Goal: Check status: Check status

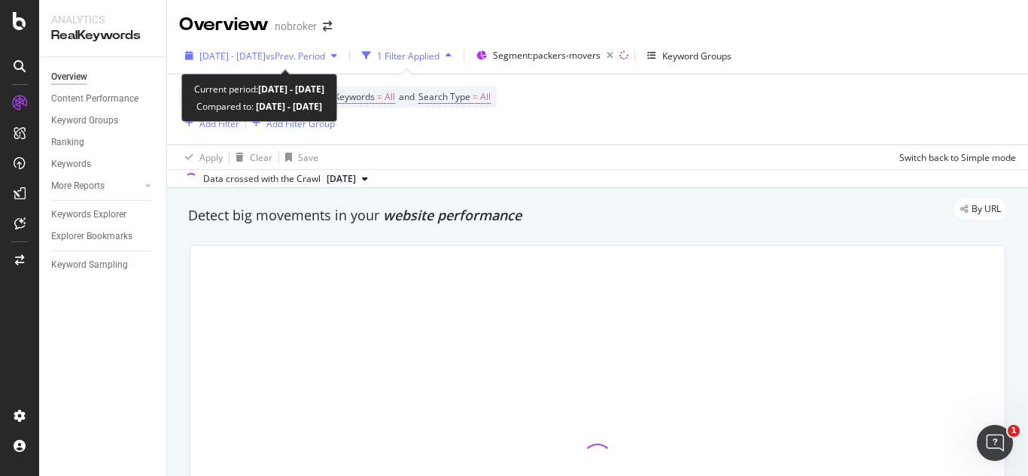
click at [325, 60] on span "vs Prev. Period" at bounding box center [295, 56] width 59 height 13
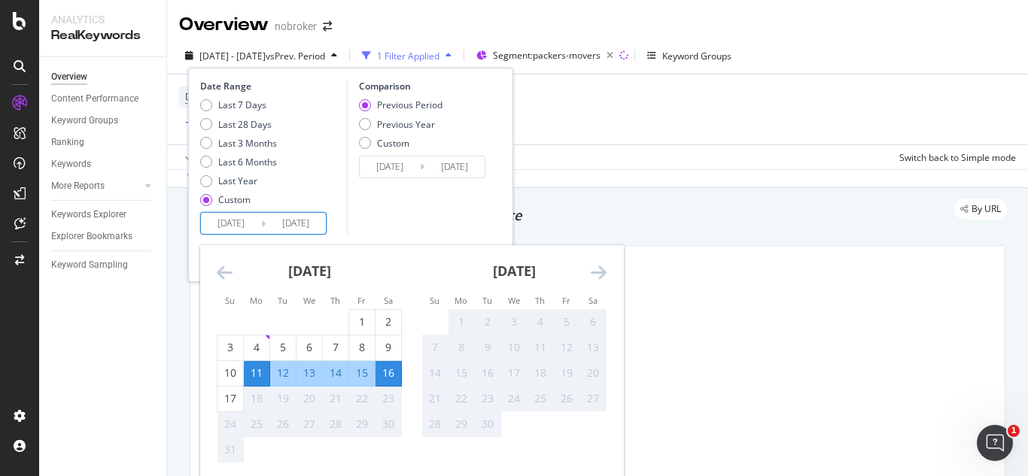
click at [300, 221] on input "[DATE]" at bounding box center [296, 223] width 60 height 21
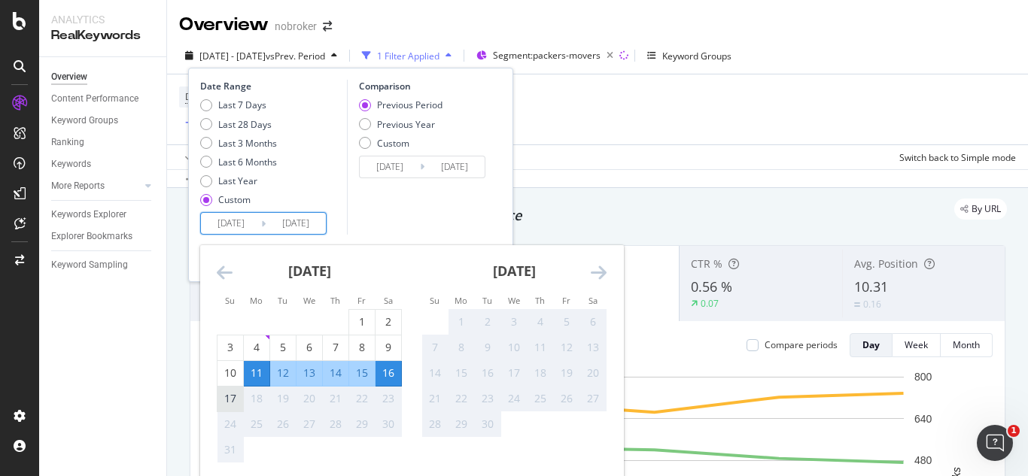
click at [227, 397] on div "17" at bounding box center [230, 398] width 26 height 15
type input "[DATE]"
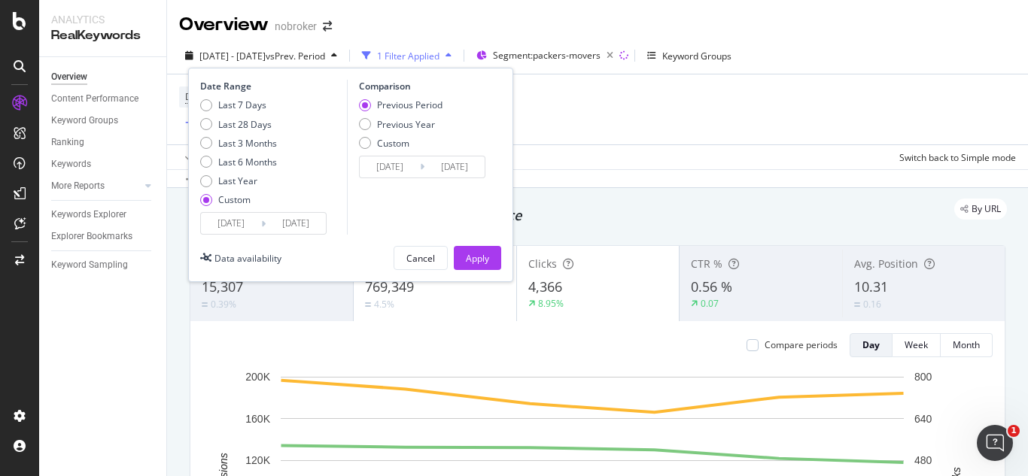
click at [503, 253] on div "Date Range Last 7 Days Last 28 Days Last 3 Months Last 6 Months Last Year Custo…" at bounding box center [350, 175] width 325 height 214
click at [476, 253] on div "Apply" at bounding box center [477, 258] width 23 height 13
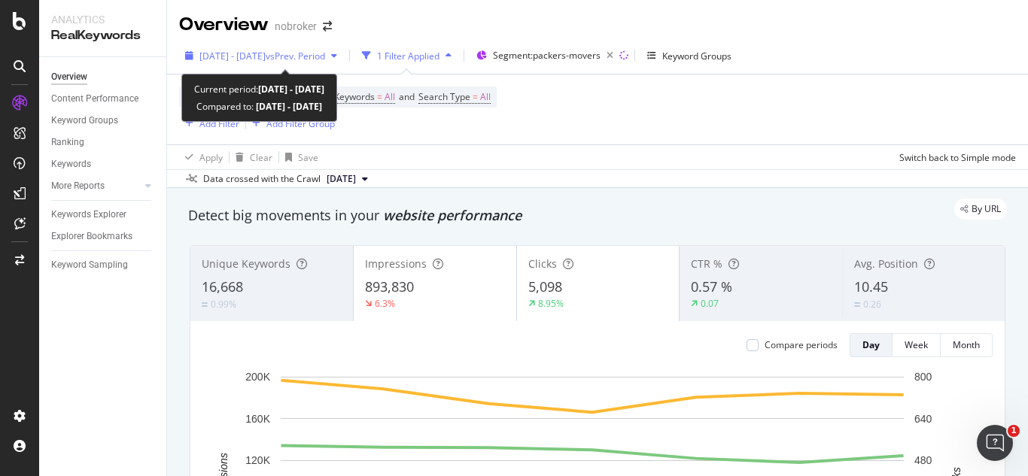
click at [343, 47] on div "[DATE] - [DATE] vs Prev. Period" at bounding box center [261, 55] width 164 height 23
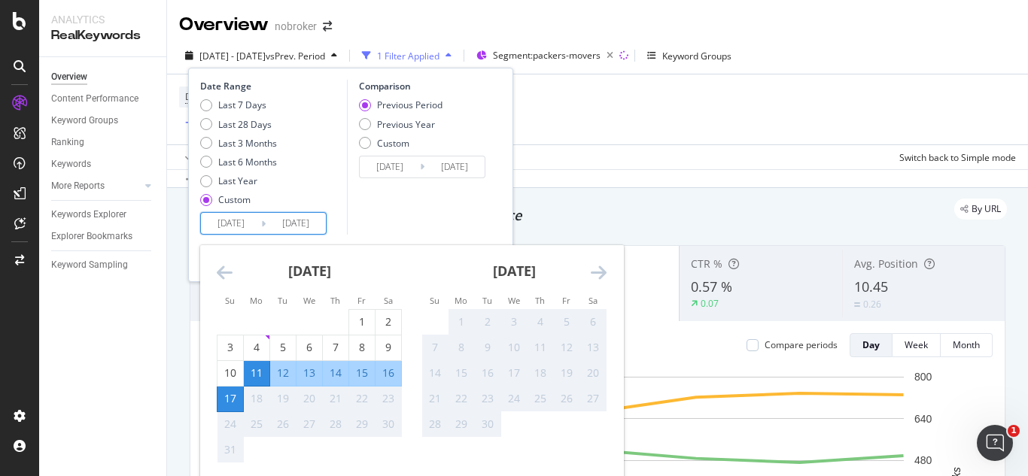
click at [245, 228] on input "[DATE]" at bounding box center [231, 223] width 60 height 21
click at [363, 321] on div "1" at bounding box center [362, 322] width 26 height 15
type input "[DATE]"
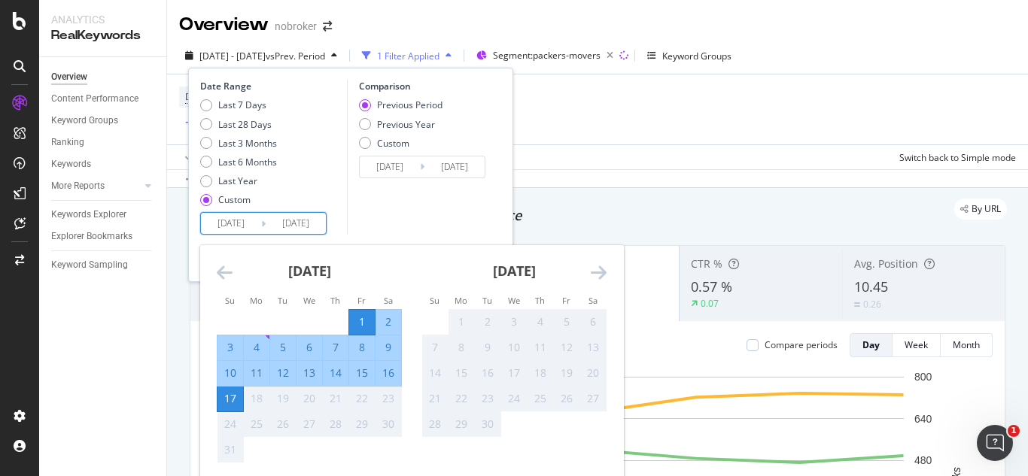
click at [236, 409] on div "17" at bounding box center [230, 399] width 26 height 25
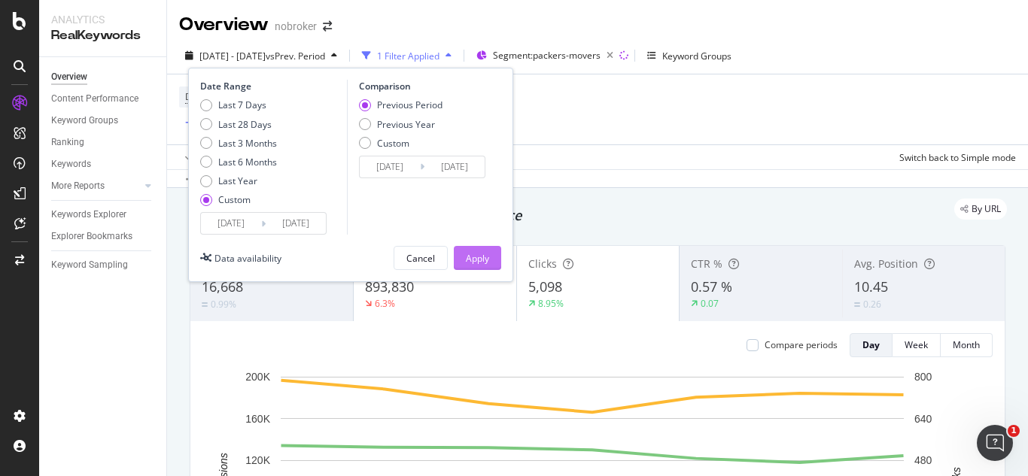
click at [464, 268] on button "Apply" at bounding box center [477, 258] width 47 height 24
